Goal: Task Accomplishment & Management: Complete application form

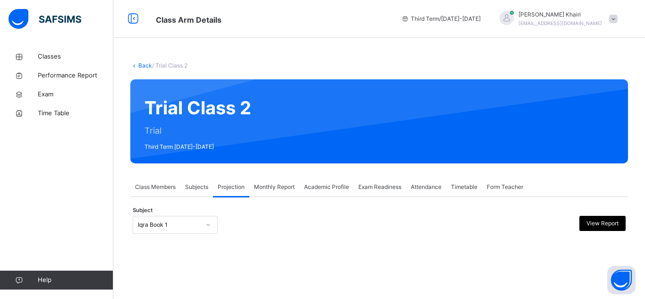
click at [191, 227] on div "Iqra Book 1" at bounding box center [175, 225] width 85 height 18
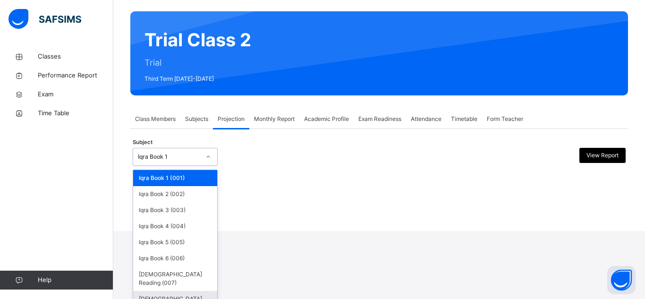
click at [192, 291] on div "[DEMOGRAPHIC_DATA] Memorisation (008)" at bounding box center [175, 303] width 84 height 25
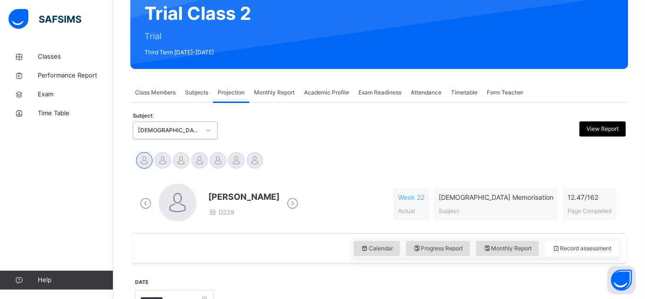
scroll to position [95, 0]
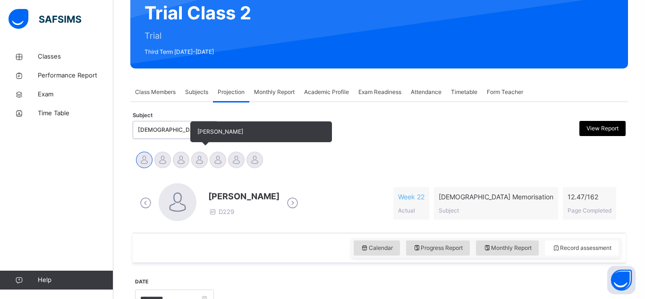
click at [201, 154] on div at bounding box center [199, 160] width 17 height 17
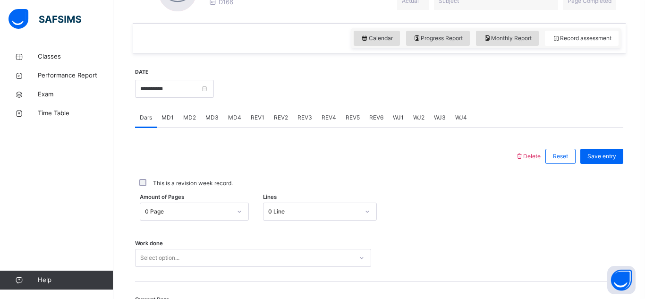
scroll to position [332, 0]
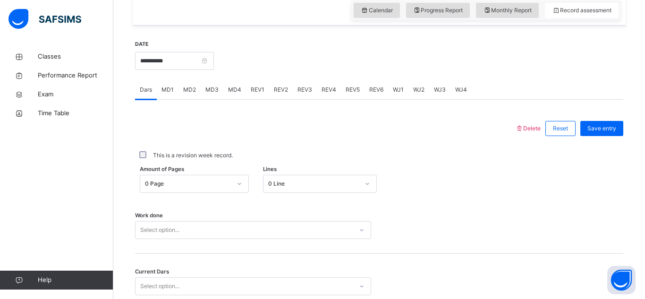
click at [289, 140] on div at bounding box center [325, 128] width 371 height 25
click at [237, 85] on span "MD4" at bounding box center [234, 89] width 13 height 8
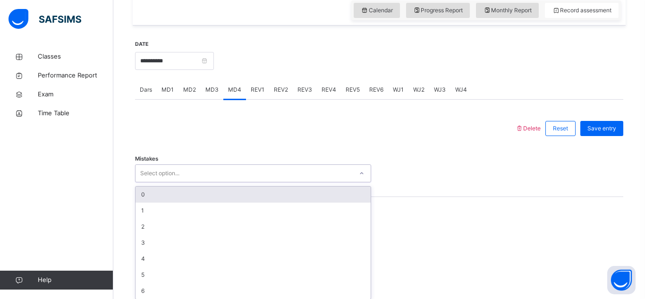
click at [224, 167] on div "Select option..." at bounding box center [243, 173] width 217 height 15
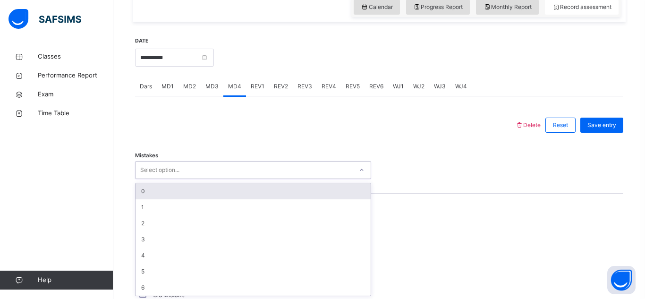
scroll to position [337, 0]
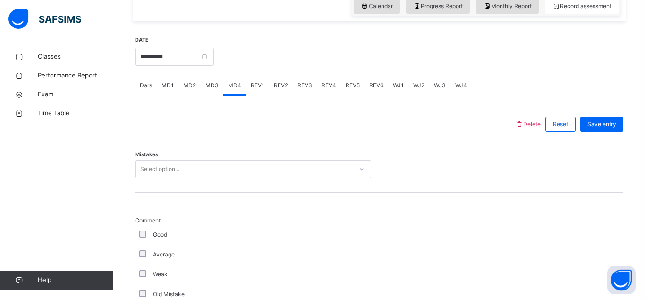
click at [364, 121] on div at bounding box center [325, 124] width 371 height 25
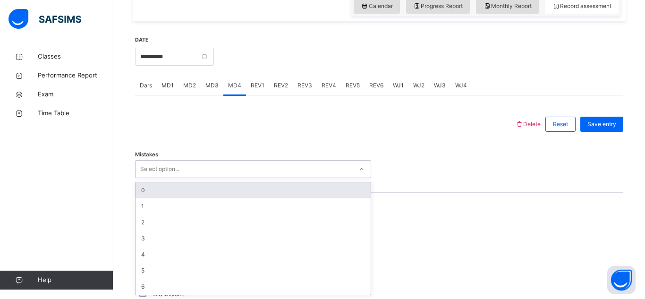
click at [183, 164] on div "Select option..." at bounding box center [243, 169] width 217 height 15
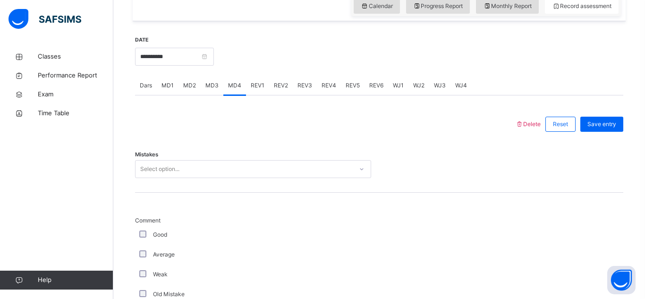
click at [150, 86] on span "Dars" at bounding box center [146, 85] width 12 height 8
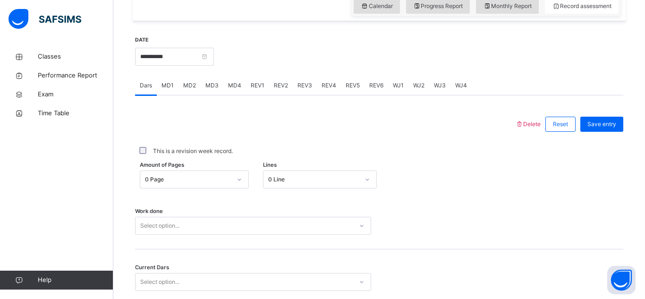
click at [202, 230] on div "Select option..." at bounding box center [253, 226] width 236 height 18
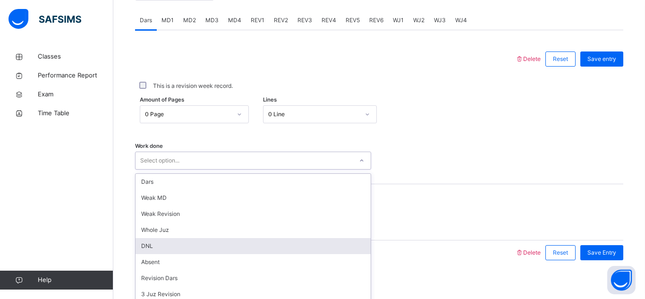
scroll to position [410, 0]
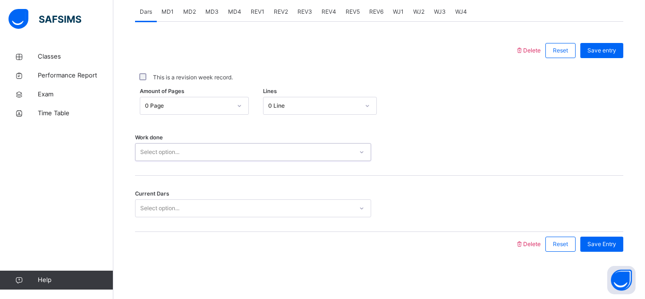
click at [203, 158] on div "Select option..." at bounding box center [243, 152] width 217 height 15
click at [193, 209] on div "Select option..." at bounding box center [243, 208] width 217 height 15
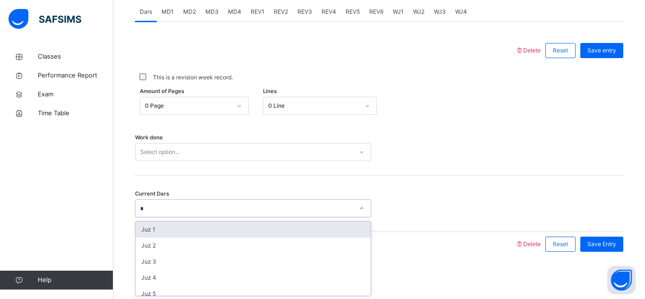
type input "**"
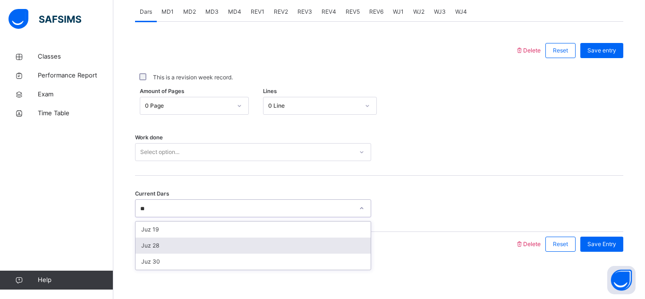
click at [188, 243] on div "Juz 28" at bounding box center [252, 245] width 235 height 16
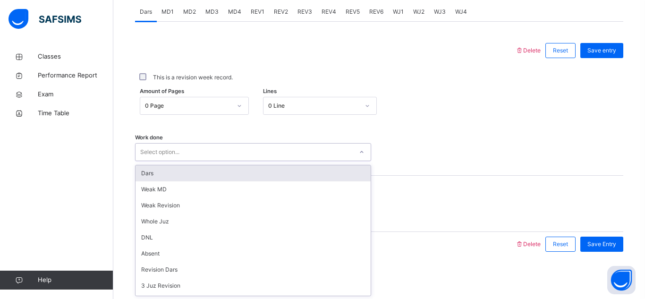
click at [330, 158] on div "Select option..." at bounding box center [243, 152] width 217 height 15
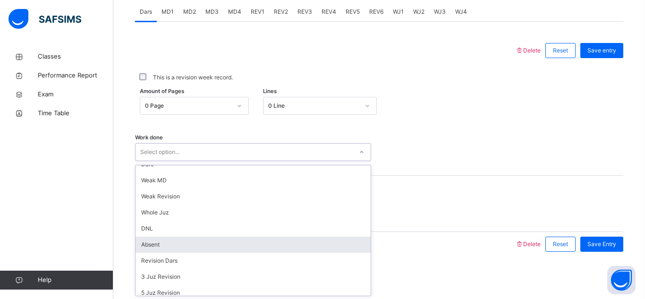
scroll to position [0, 0]
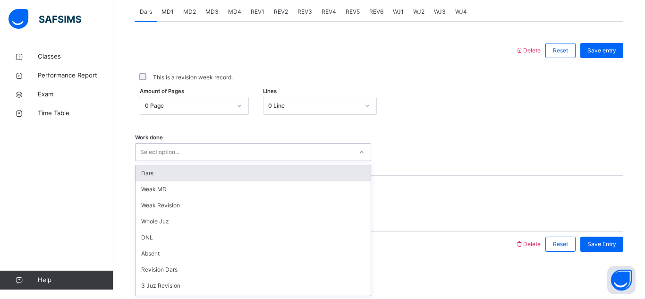
click at [287, 53] on div at bounding box center [325, 50] width 371 height 25
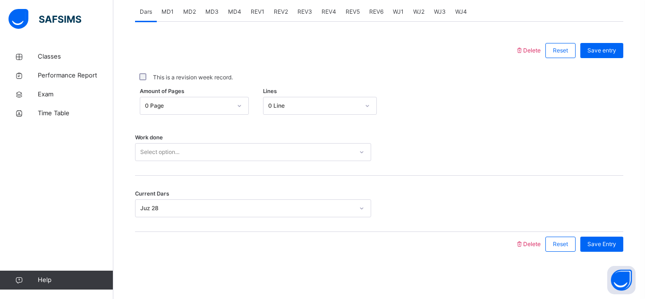
click at [234, 15] on span "MD4" at bounding box center [234, 12] width 13 height 8
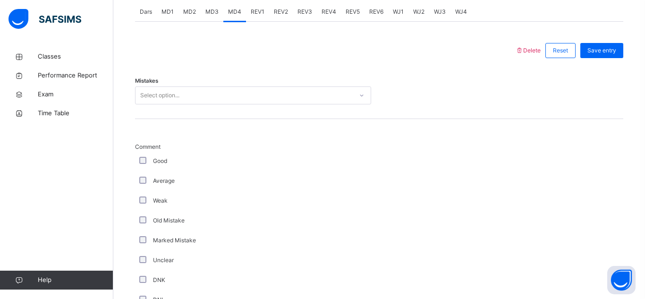
click at [288, 99] on div "Select option..." at bounding box center [243, 95] width 217 height 15
click at [59, 188] on div "Classes Performance Report Exam Time Table Help" at bounding box center [56, 168] width 113 height 261
click at [231, 94] on div "Select option..." at bounding box center [243, 95] width 217 height 15
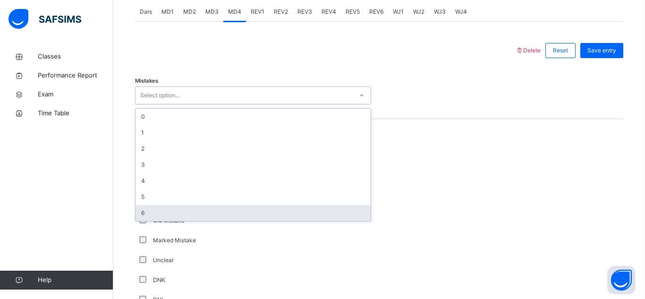
click at [199, 263] on div "Unclear" at bounding box center [252, 260] width 231 height 8
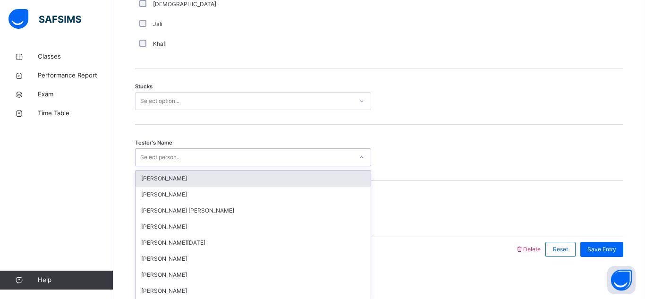
scroll to position [770, 0]
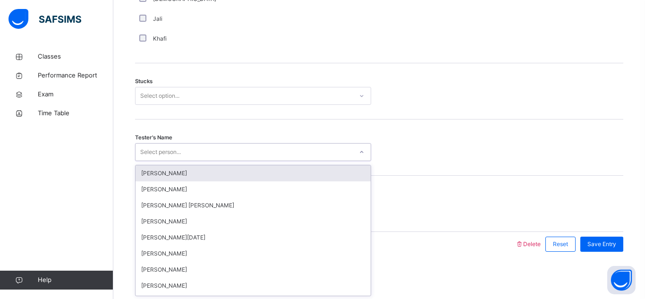
click at [219, 158] on div "Select person..." at bounding box center [243, 152] width 217 height 15
type input "*******"
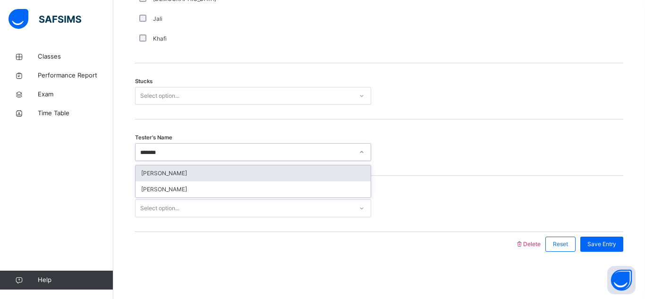
click at [203, 169] on div "[PERSON_NAME]" at bounding box center [252, 173] width 235 height 16
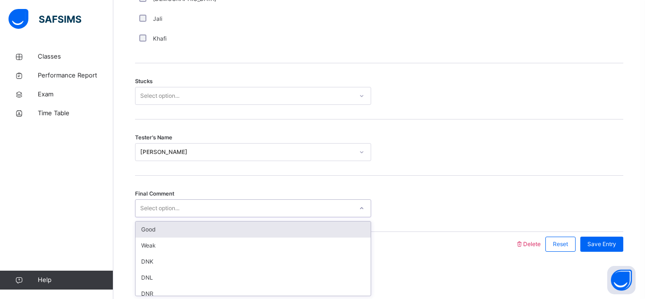
click at [204, 209] on div "Select option..." at bounding box center [243, 208] width 217 height 15
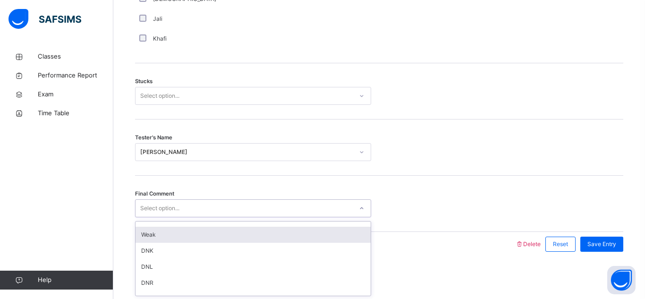
scroll to position [0, 0]
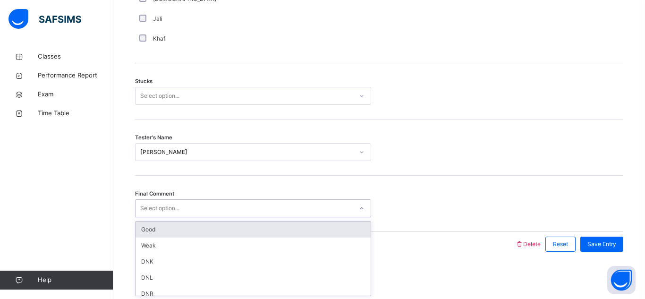
click at [175, 226] on div "Good" at bounding box center [252, 229] width 235 height 16
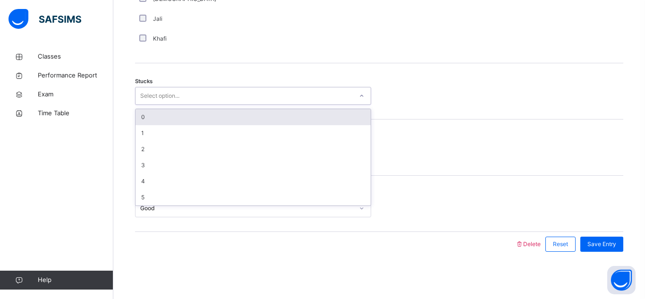
click at [197, 94] on div "Select option..." at bounding box center [243, 96] width 217 height 15
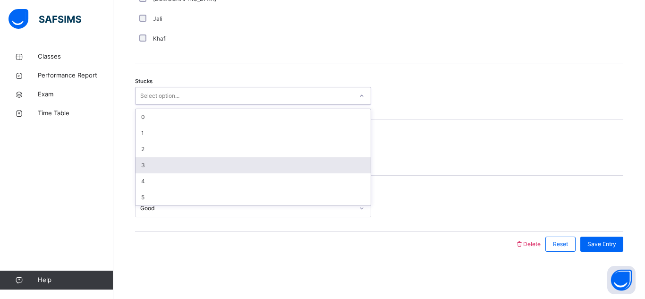
click at [170, 160] on div "3" at bounding box center [252, 165] width 235 height 16
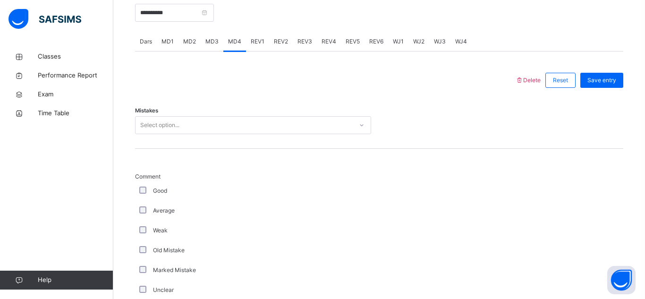
scroll to position [383, 0]
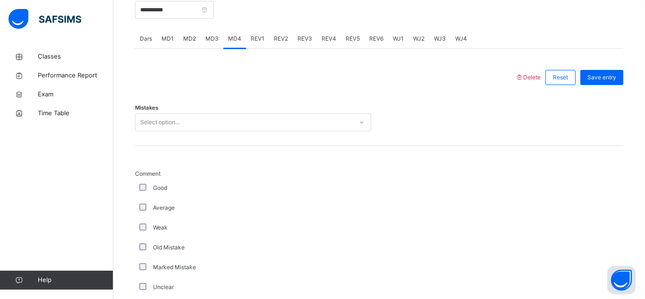
click at [167, 121] on div "Select option..." at bounding box center [159, 122] width 39 height 18
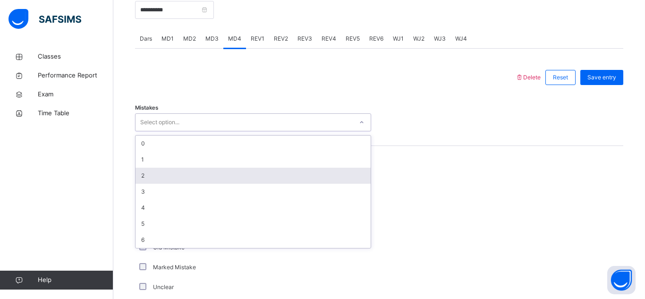
click at [186, 175] on div "2" at bounding box center [252, 176] width 235 height 16
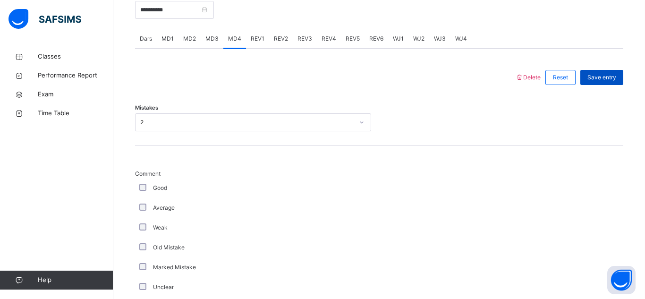
click at [600, 84] on div "Save entry" at bounding box center [601, 77] width 43 height 15
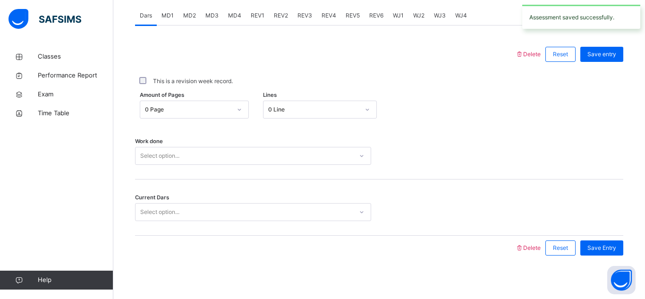
scroll to position [410, 0]
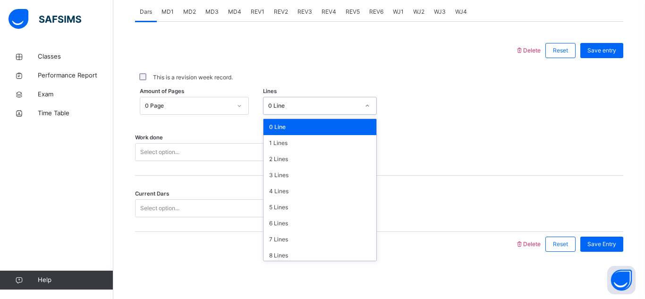
click at [273, 108] on div "0 Line" at bounding box center [313, 105] width 91 height 8
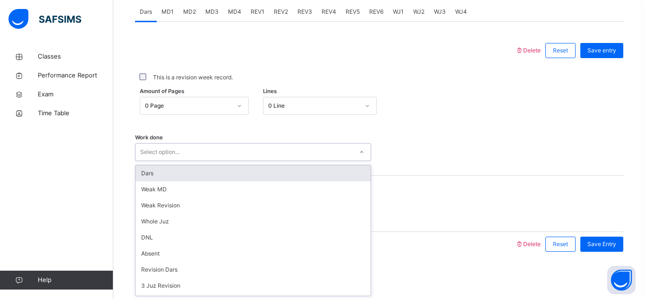
click at [167, 144] on div "Select option..." at bounding box center [159, 152] width 39 height 18
click at [169, 175] on div "Dars" at bounding box center [252, 173] width 235 height 16
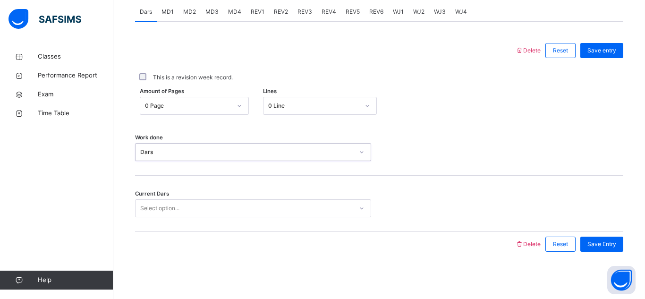
click at [163, 211] on div "Select option..." at bounding box center [159, 208] width 39 height 18
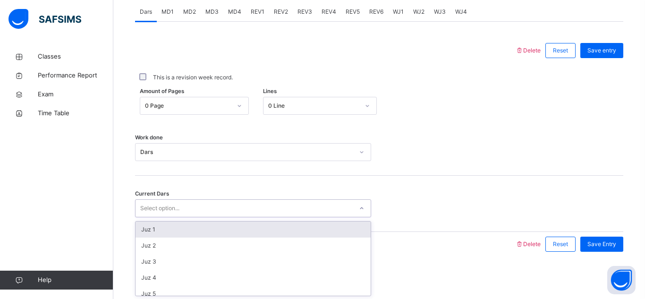
type input "*"
type input "**"
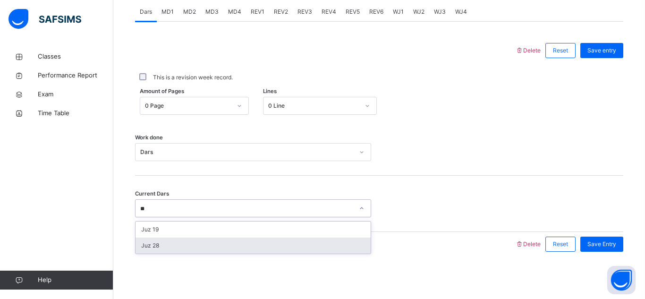
click at [161, 243] on div "Juz 28" at bounding box center [252, 245] width 235 height 16
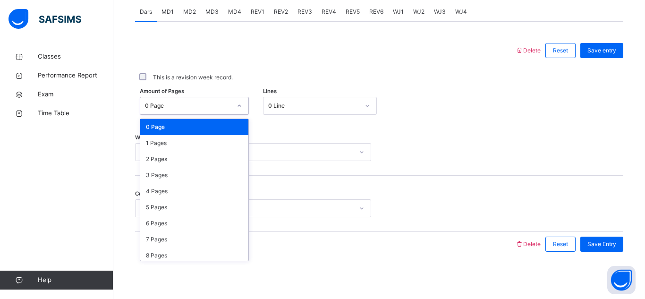
click at [197, 99] on div "0 Page" at bounding box center [185, 106] width 90 height 15
click at [273, 100] on div "0 Line" at bounding box center [310, 106] width 95 height 15
click at [232, 111] on div at bounding box center [239, 105] width 16 height 15
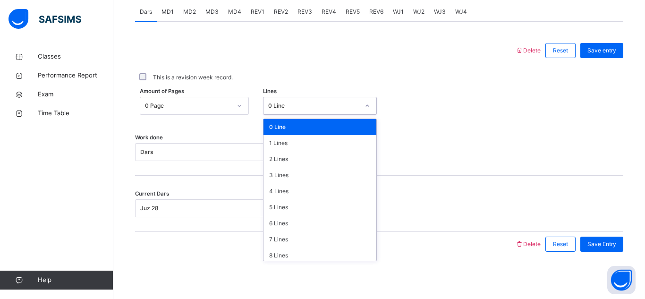
click at [353, 111] on div "0 Line" at bounding box center [310, 106] width 95 height 15
click at [229, 110] on div "0 Page" at bounding box center [185, 106] width 90 height 15
click at [289, 102] on div "0 Line" at bounding box center [313, 105] width 91 height 8
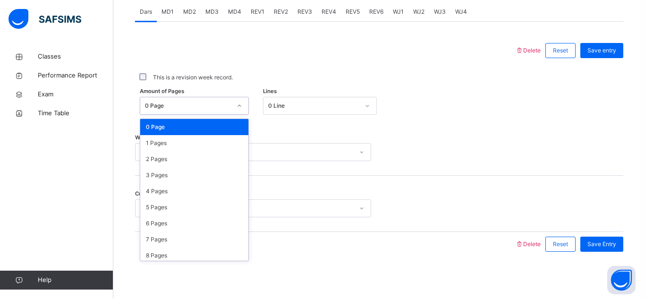
click at [214, 99] on div "0 Page" at bounding box center [185, 106] width 90 height 15
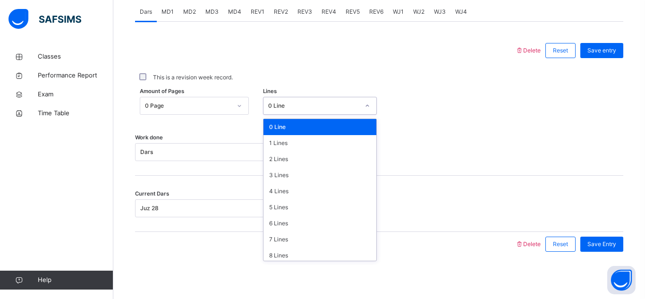
click at [367, 105] on icon at bounding box center [367, 105] width 6 height 9
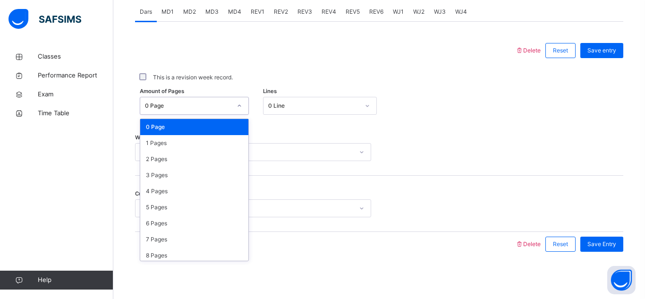
click at [237, 104] on icon at bounding box center [240, 105] width 6 height 9
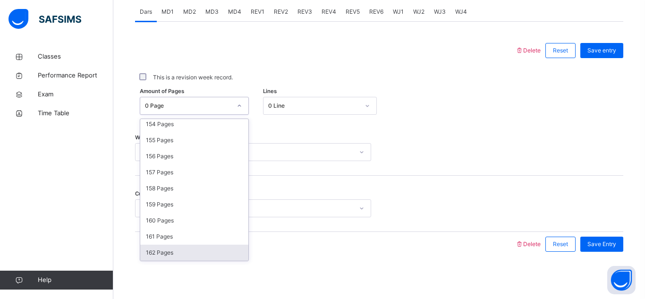
click at [354, 152] on div at bounding box center [362, 151] width 16 height 15
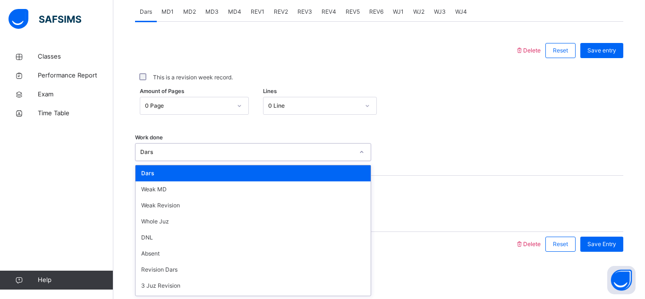
click at [331, 114] on div "0 Line" at bounding box center [320, 106] width 114 height 18
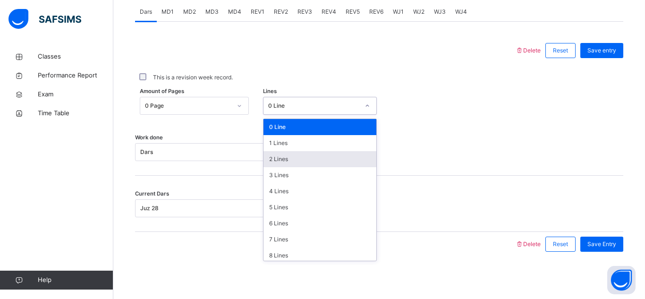
click at [209, 103] on div "0 Page" at bounding box center [188, 105] width 86 height 8
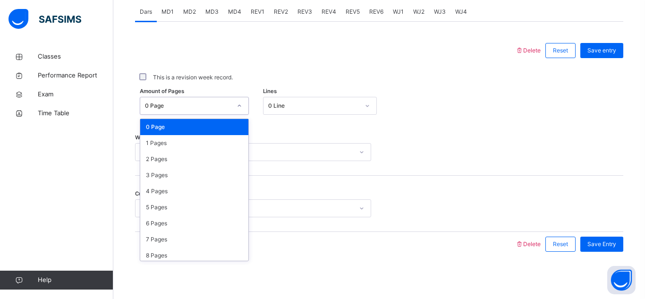
click at [295, 99] on div "0 Line" at bounding box center [310, 106] width 95 height 15
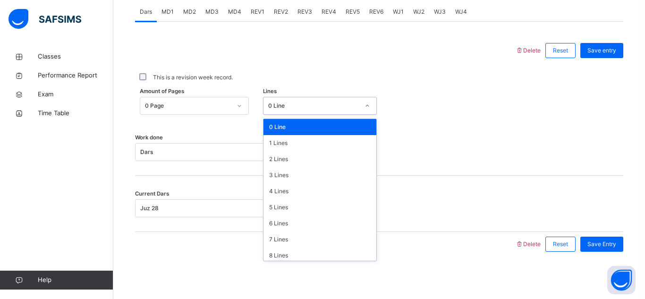
scroll to position [115, 0]
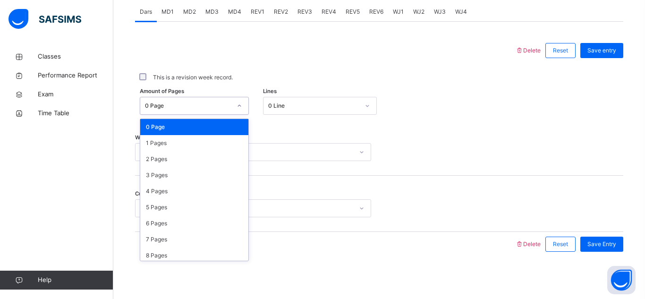
click at [180, 111] on div "0 Page" at bounding box center [185, 106] width 90 height 15
click at [263, 42] on div at bounding box center [325, 50] width 371 height 25
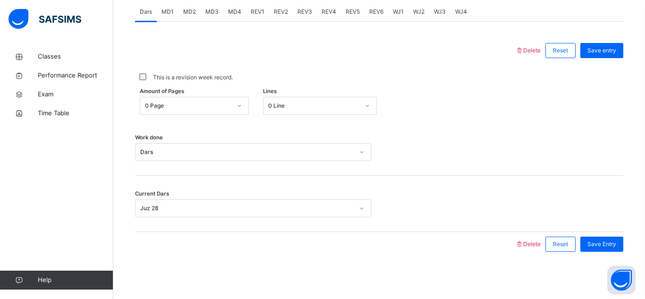
click at [219, 101] on div "0 Page" at bounding box center [185, 106] width 90 height 15
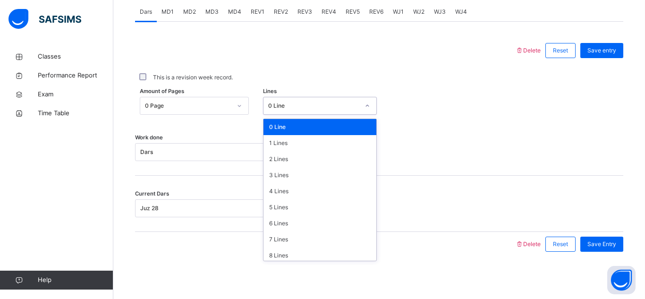
click at [303, 111] on div "0 Line" at bounding box center [310, 106] width 95 height 15
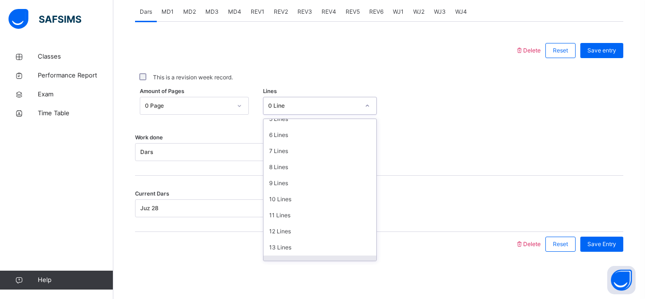
scroll to position [0, 0]
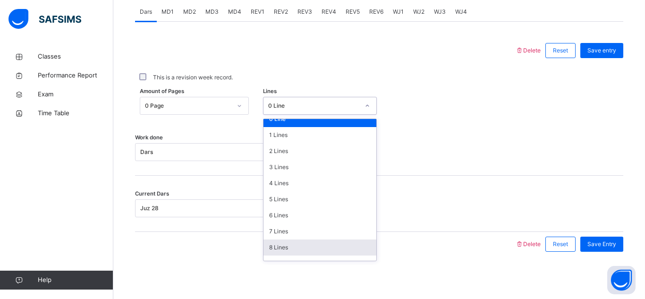
click at [193, 104] on div "0 Page" at bounding box center [188, 105] width 86 height 8
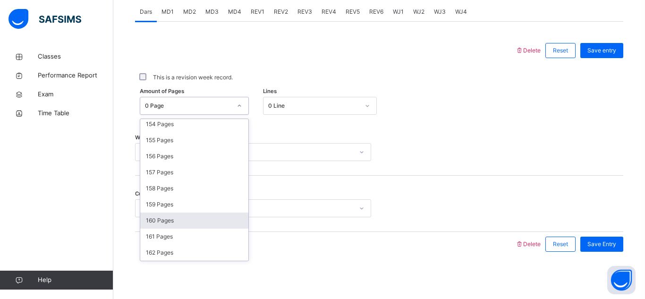
click at [233, 215] on div "160 Pages" at bounding box center [194, 220] width 108 height 16
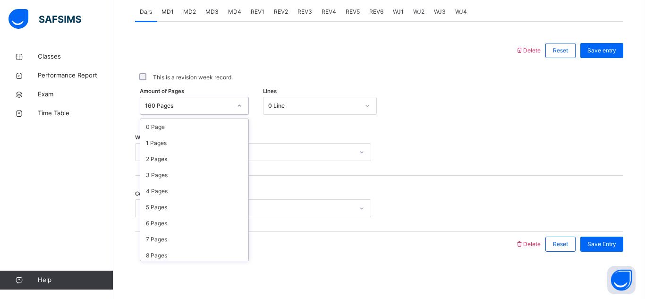
click at [201, 107] on div "160 Pages" at bounding box center [188, 105] width 86 height 8
click at [169, 111] on div "0 Page" at bounding box center [185, 106] width 90 height 15
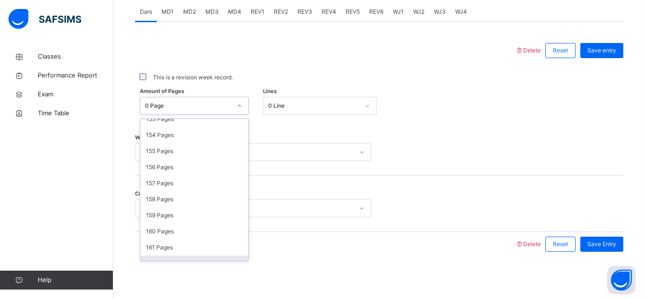
scroll to position [2475, 0]
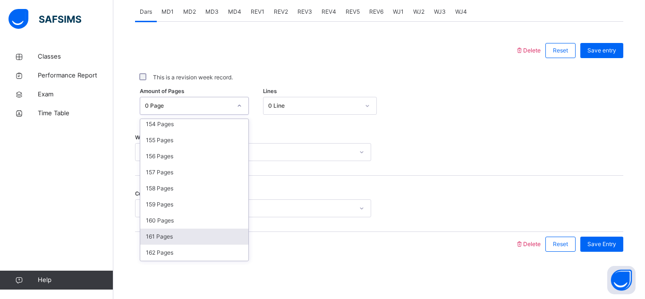
click at [212, 108] on div "0 Page" at bounding box center [188, 105] width 86 height 8
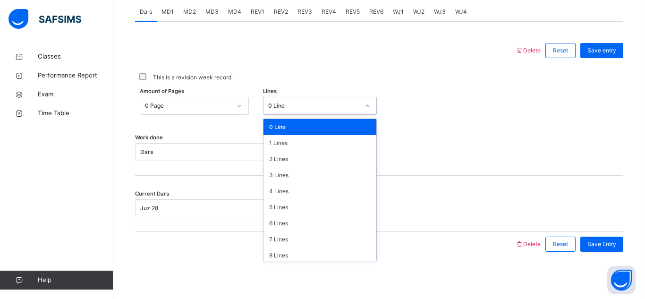
click at [358, 101] on div at bounding box center [367, 105] width 18 height 17
click at [219, 99] on div "0 Page" at bounding box center [185, 106] width 90 height 15
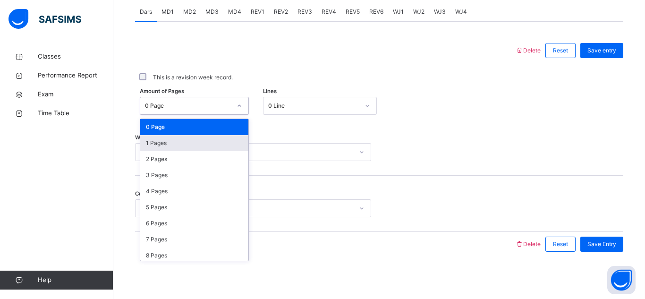
click at [211, 138] on div "1 Pages" at bounding box center [194, 143] width 108 height 16
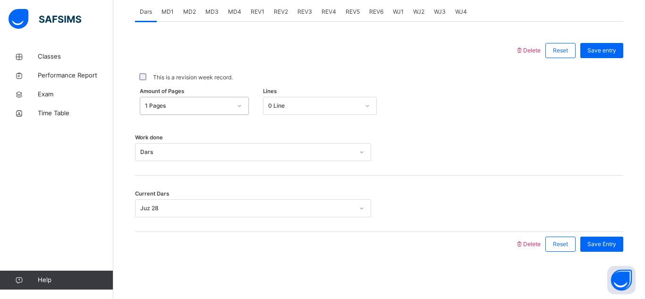
click at [289, 110] on div "0 Line" at bounding box center [313, 105] width 91 height 8
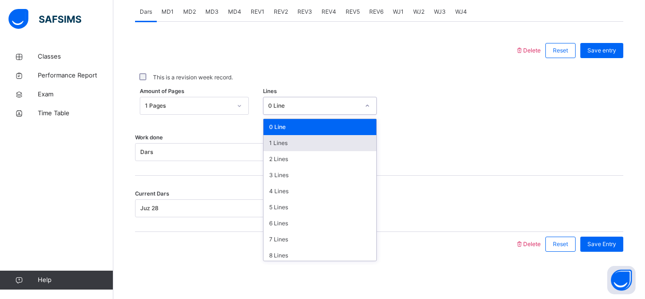
click at [280, 144] on div "1 Lines" at bounding box center [319, 143] width 113 height 16
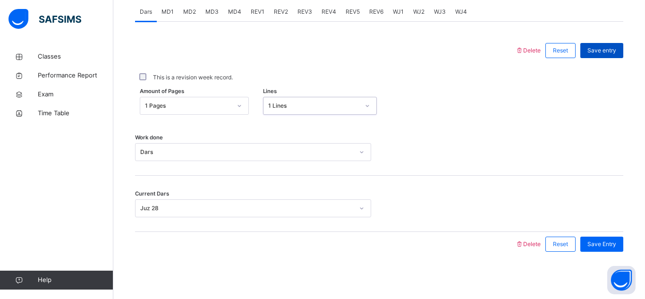
click at [604, 44] on div "Save entry" at bounding box center [601, 50] width 43 height 15
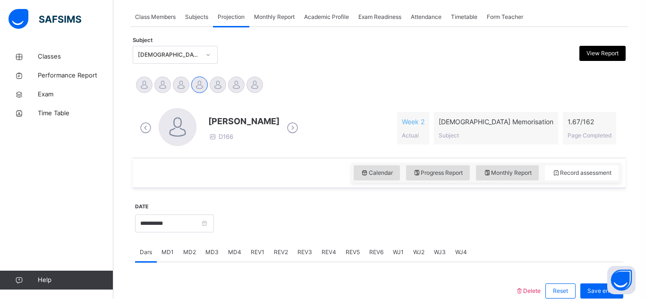
scroll to position [169, 0]
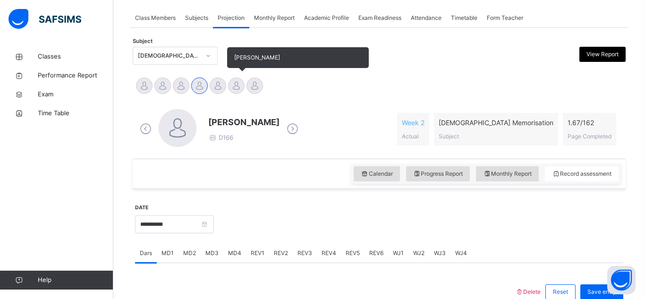
click at [240, 82] on div at bounding box center [236, 85] width 17 height 17
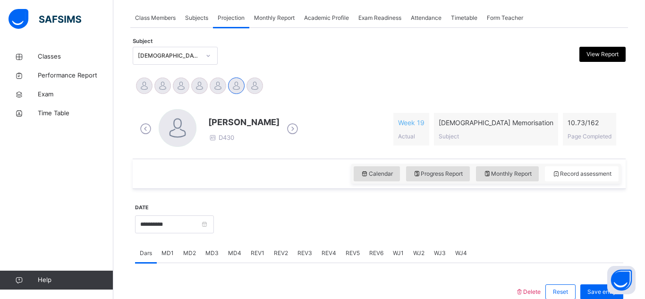
click at [261, 249] on span "REV1" at bounding box center [258, 253] width 14 height 8
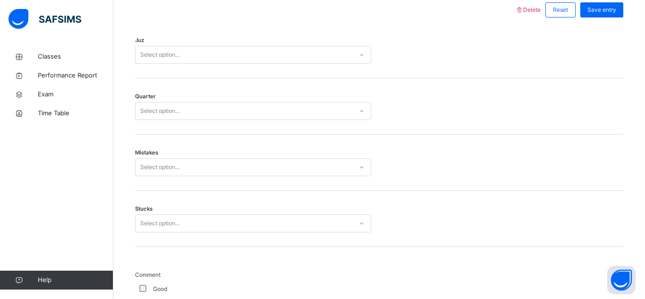
scroll to position [452, 0]
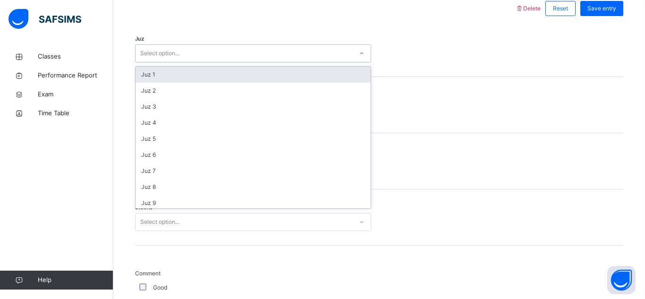
click at [262, 60] on div "Select option..." at bounding box center [253, 53] width 236 height 18
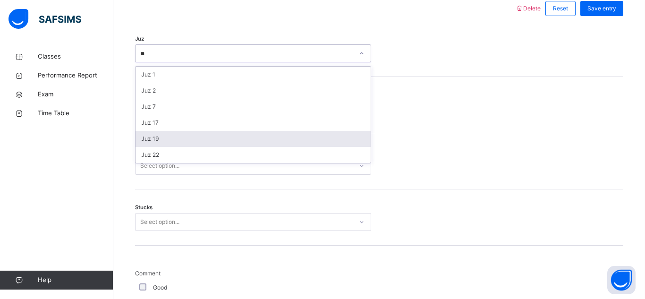
type input "*"
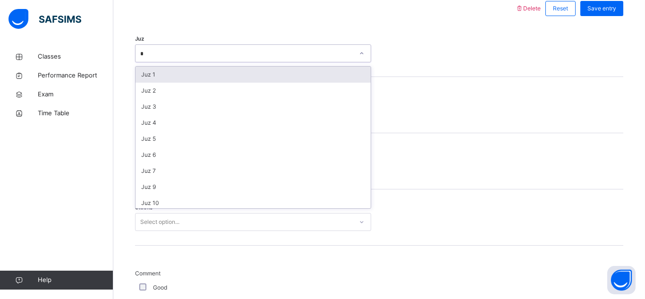
type input "**"
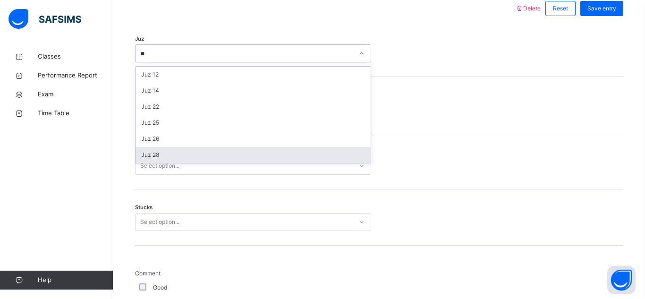
click at [172, 158] on div "Juz 28" at bounding box center [252, 155] width 235 height 16
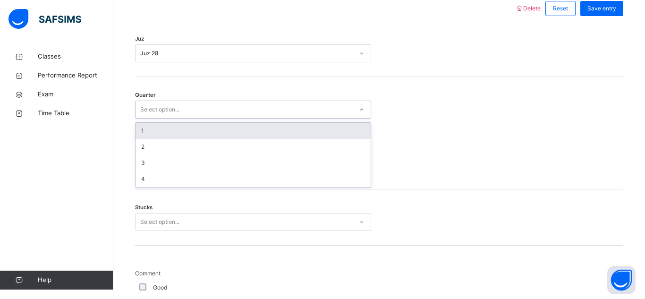
click at [175, 109] on div "Select option..." at bounding box center [159, 110] width 39 height 18
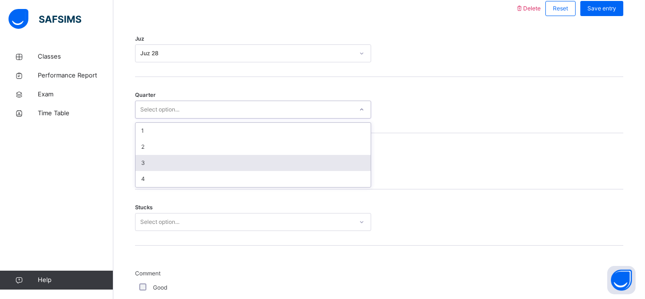
click at [161, 163] on div "3" at bounding box center [252, 163] width 235 height 16
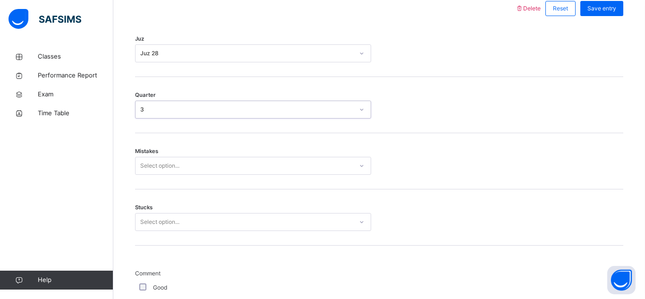
click at [156, 173] on div "Select option..." at bounding box center [253, 166] width 236 height 18
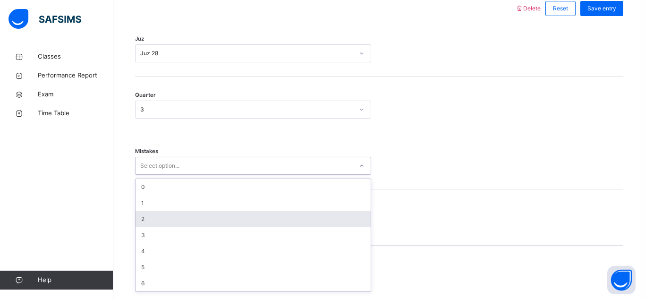
click at [421, 92] on div "Quarter 3" at bounding box center [379, 105] width 488 height 56
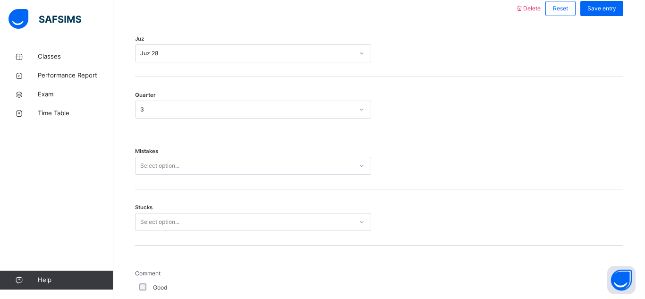
scroll to position [883, 0]
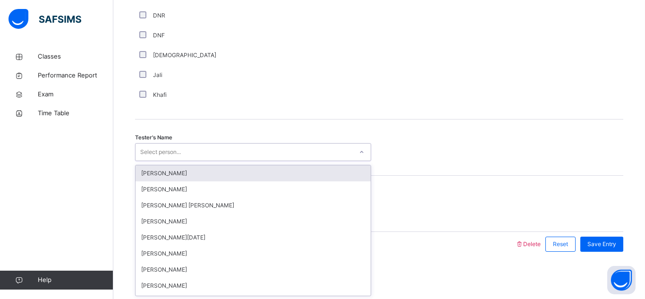
click at [260, 145] on div "Select person..." at bounding box center [243, 152] width 217 height 15
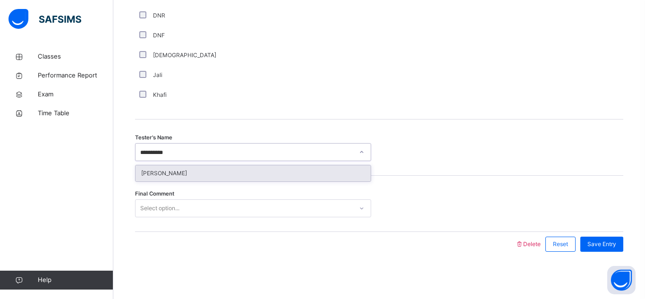
type input "**********"
click at [247, 175] on div "[PERSON_NAME]" at bounding box center [252, 173] width 235 height 16
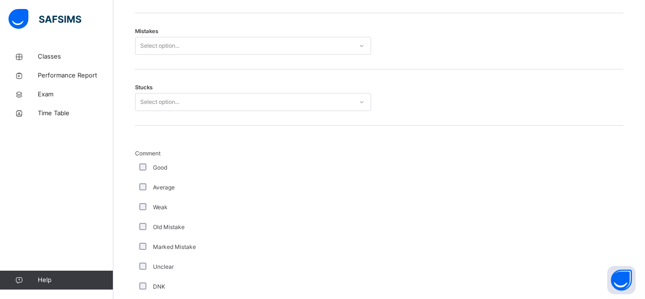
scroll to position [573, 0]
